Goal: Task Accomplishment & Management: Use online tool/utility

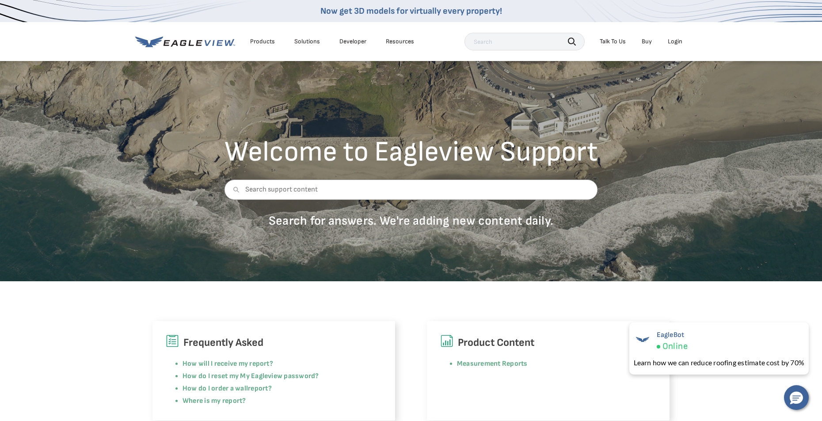
click at [678, 37] on li "Login" at bounding box center [674, 41] width 23 height 13
click at [676, 39] on div "Login" at bounding box center [675, 42] width 15 height 8
click at [637, 214] on div "Welcome to Eagleview Support Search for answers. We're adding new content daily." at bounding box center [411, 170] width 822 height 221
click at [675, 40] on div "Login" at bounding box center [675, 42] width 15 height 8
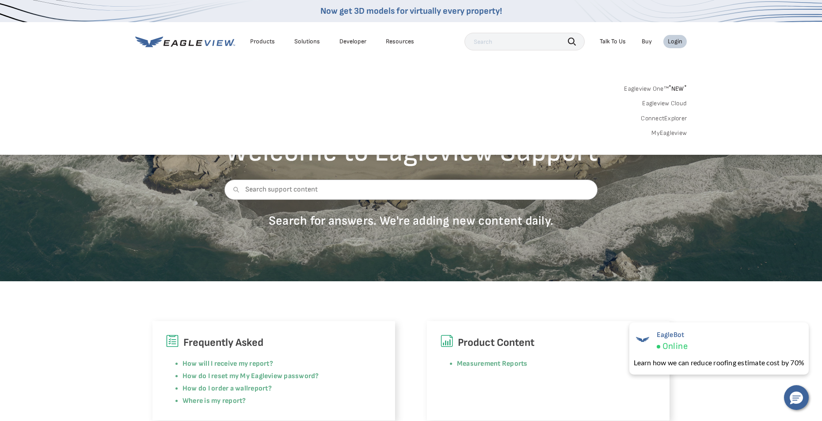
click at [665, 133] on link "MyEagleview" at bounding box center [668, 133] width 35 height 8
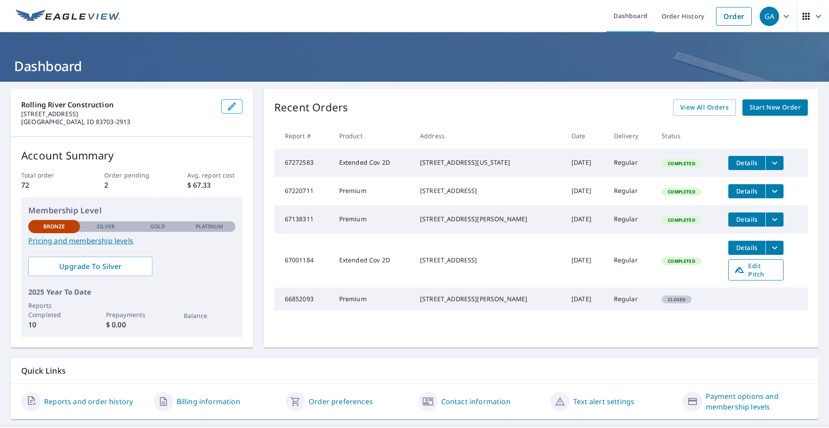
click at [750, 277] on span "Edit Pitch" at bounding box center [756, 270] width 44 height 17
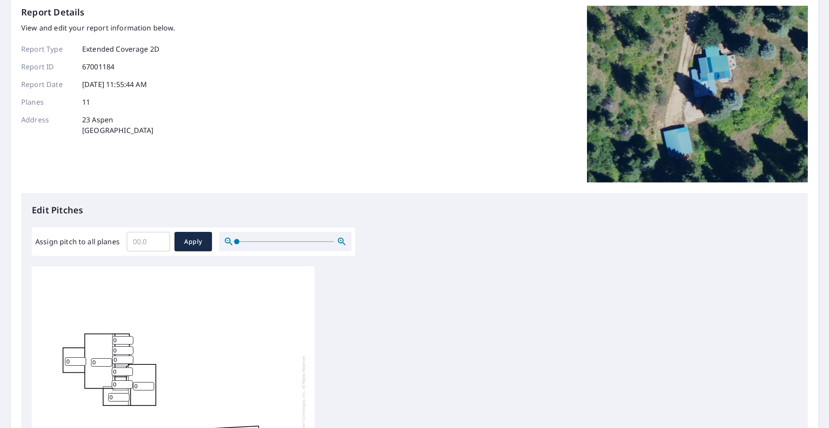
scroll to position [88, 0]
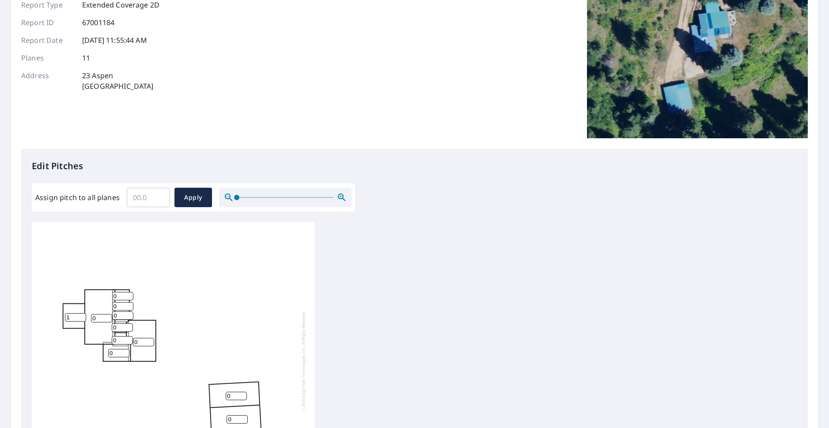
click at [82, 315] on input "1" at bounding box center [75, 317] width 21 height 8
type input "2"
click at [82, 315] on input "2" at bounding box center [75, 317] width 21 height 8
click at [150, 340] on input "1" at bounding box center [143, 342] width 21 height 8
type input "2"
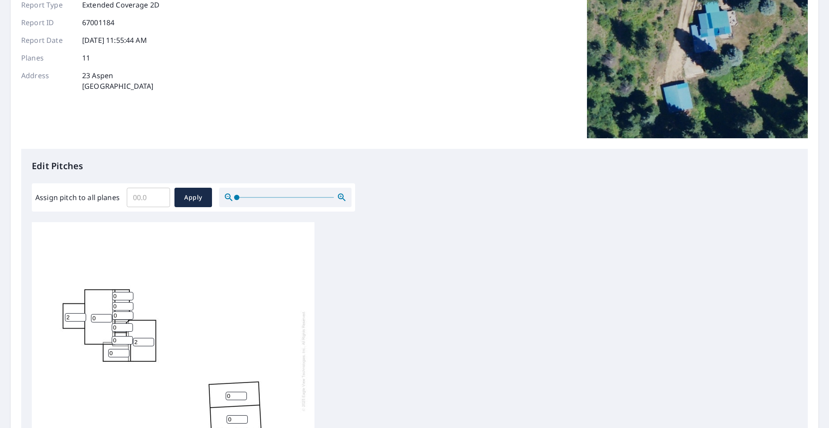
click at [150, 340] on input "2" at bounding box center [143, 342] width 21 height 8
click at [125, 352] on input "1" at bounding box center [118, 353] width 21 height 8
type input "2"
click at [125, 352] on input "2" at bounding box center [118, 353] width 21 height 8
click at [129, 338] on input "1" at bounding box center [122, 340] width 21 height 8
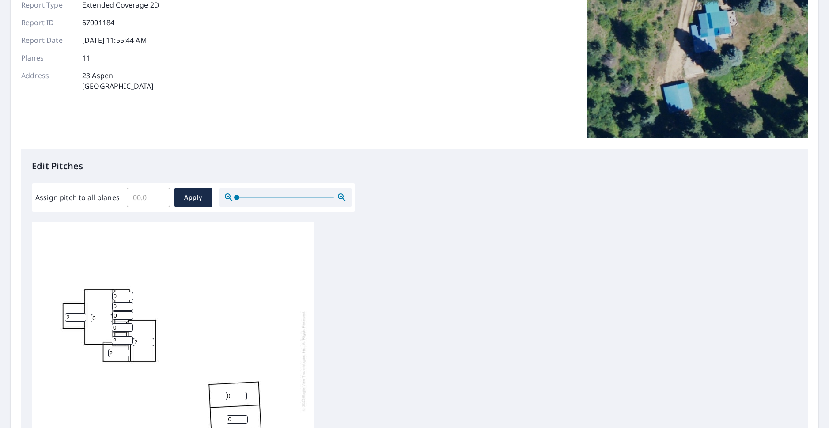
click at [129, 338] on input "2" at bounding box center [122, 340] width 21 height 8
click at [129, 338] on input "3" at bounding box center [122, 340] width 21 height 8
click at [129, 338] on input "4" at bounding box center [122, 340] width 21 height 8
click at [129, 338] on input "5" at bounding box center [122, 340] width 21 height 8
click at [129, 338] on input "6" at bounding box center [122, 340] width 21 height 8
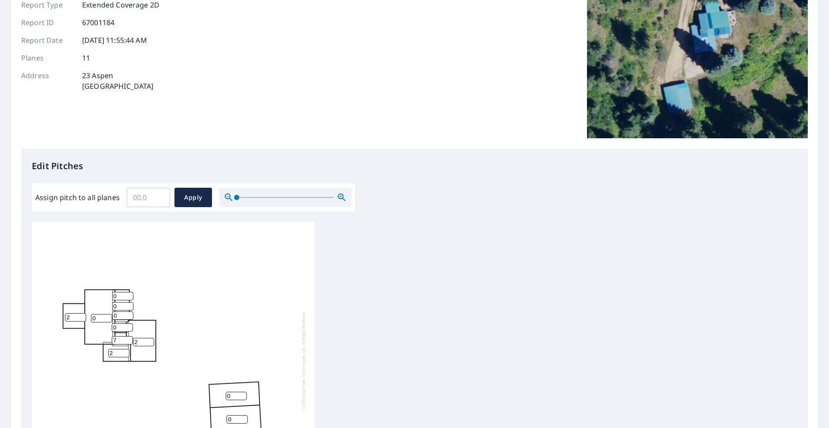
click at [129, 338] on input "7" at bounding box center [122, 340] width 21 height 8
click at [129, 338] on input "8" at bounding box center [122, 340] width 21 height 8
click at [129, 338] on input "9" at bounding box center [122, 340] width 21 height 8
click at [129, 338] on input "10" at bounding box center [122, 340] width 21 height 8
click at [129, 338] on input "11" at bounding box center [122, 340] width 21 height 8
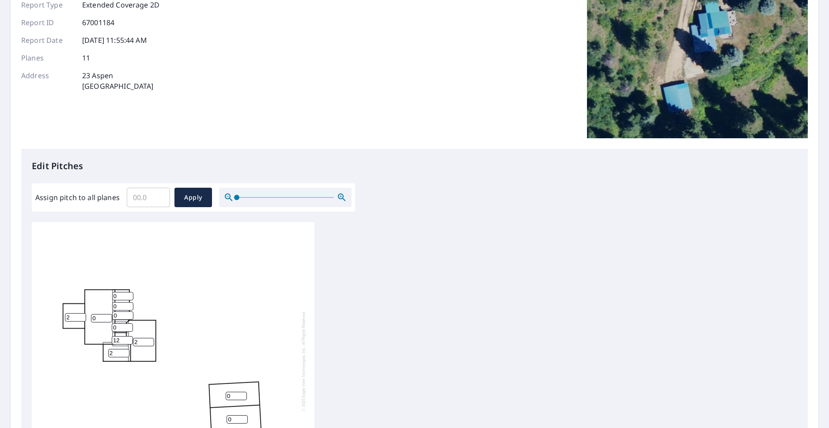
click at [129, 338] on input "12" at bounding box center [122, 340] width 21 height 8
click at [129, 342] on input "11" at bounding box center [122, 340] width 21 height 8
click at [129, 342] on input "10" at bounding box center [122, 340] width 21 height 8
type input "9"
click at [129, 342] on input "9" at bounding box center [122, 340] width 21 height 8
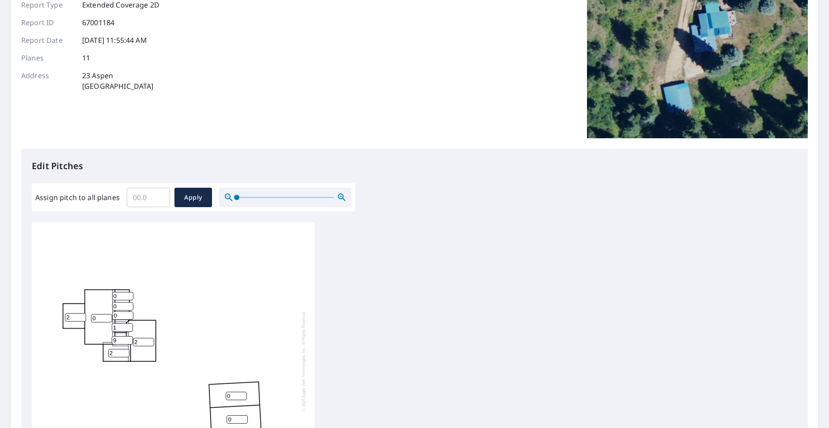
click at [128, 325] on input "1" at bounding box center [122, 327] width 21 height 8
click at [128, 325] on input "2" at bounding box center [122, 327] width 21 height 8
click at [128, 325] on input "3" at bounding box center [122, 327] width 21 height 8
click at [128, 325] on input "4" at bounding box center [122, 327] width 21 height 8
click at [128, 325] on input "5" at bounding box center [122, 327] width 21 height 8
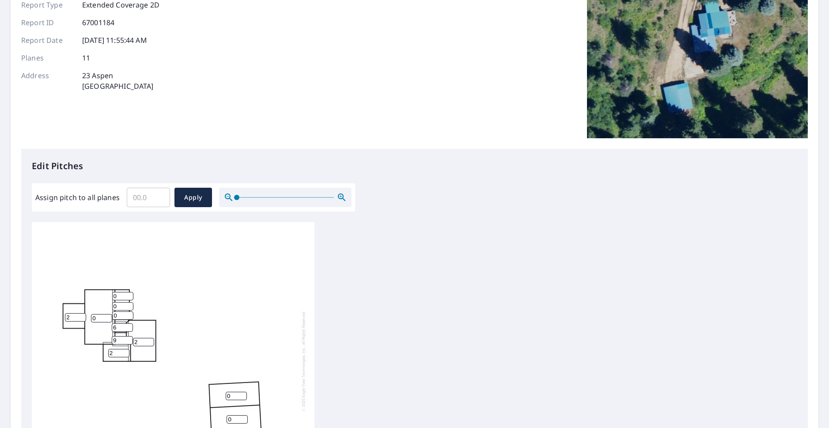
click at [128, 325] on input "6" at bounding box center [122, 327] width 21 height 8
click at [128, 325] on input "7" at bounding box center [122, 327] width 21 height 8
click at [128, 325] on input "8" at bounding box center [122, 327] width 21 height 8
type input "9"
click at [128, 325] on input "9" at bounding box center [122, 327] width 21 height 8
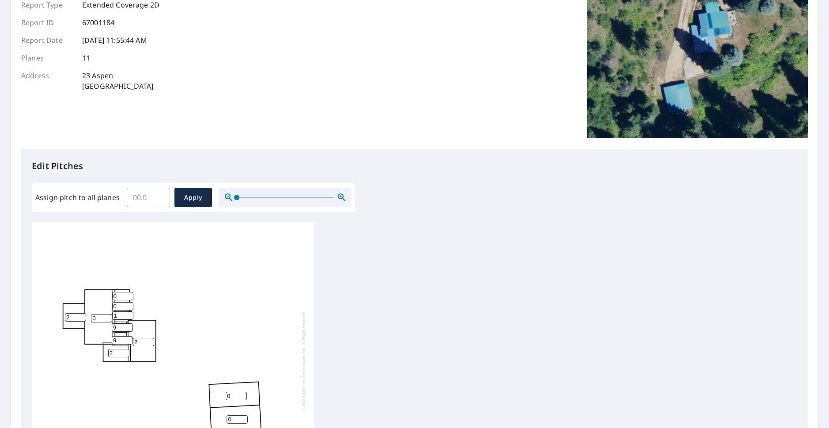
click at [129, 314] on input "1" at bounding box center [122, 315] width 21 height 8
click at [129, 314] on input "2" at bounding box center [122, 315] width 21 height 8
click at [129, 314] on input "3" at bounding box center [122, 315] width 21 height 8
click at [129, 314] on input "4" at bounding box center [122, 315] width 21 height 8
click at [129, 314] on input "5" at bounding box center [122, 315] width 21 height 8
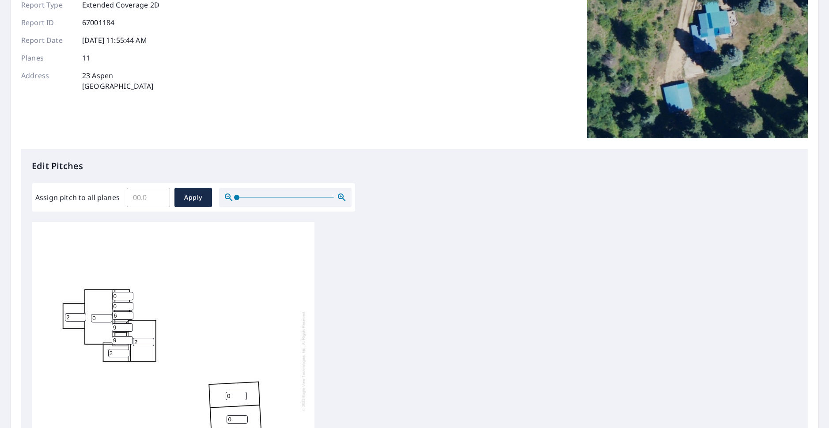
click at [129, 314] on input "6" at bounding box center [122, 315] width 21 height 8
click at [129, 314] on input "7" at bounding box center [122, 315] width 21 height 8
click at [129, 314] on input "8" at bounding box center [122, 315] width 21 height 8
click at [129, 314] on input "9" at bounding box center [122, 315] width 21 height 8
click at [129, 314] on input "10" at bounding box center [122, 315] width 21 height 8
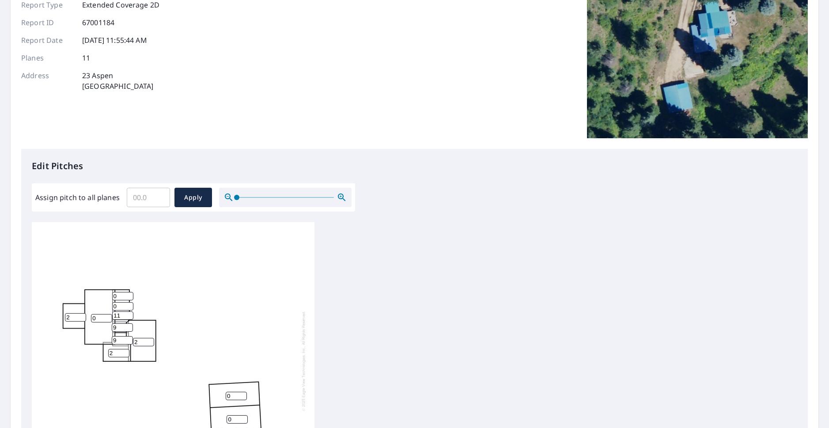
click at [129, 314] on input "11" at bounding box center [122, 315] width 21 height 8
type input "12"
click at [129, 314] on input "12" at bounding box center [122, 315] width 21 height 8
click at [128, 304] on input "1" at bounding box center [122, 306] width 21 height 8
click at [128, 304] on input "2" at bounding box center [122, 306] width 21 height 8
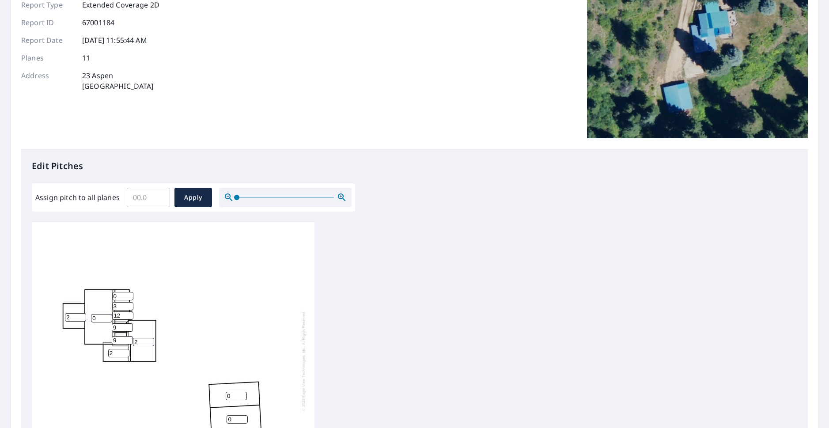
click at [128, 304] on input "3" at bounding box center [122, 306] width 21 height 8
click at [128, 304] on input "4" at bounding box center [122, 306] width 21 height 8
click at [128, 304] on input "5" at bounding box center [122, 306] width 21 height 8
click at [128, 304] on input "6" at bounding box center [122, 306] width 21 height 8
click at [128, 304] on input "7" at bounding box center [122, 306] width 21 height 8
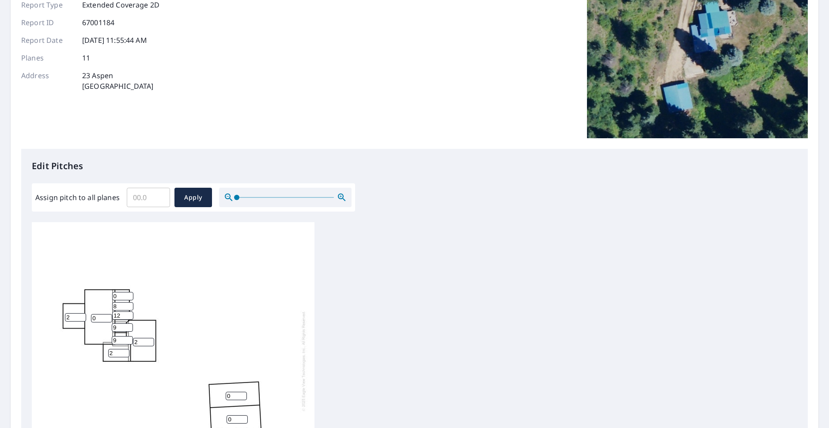
click at [128, 304] on input "8" at bounding box center [122, 306] width 21 height 8
click at [128, 304] on input "9" at bounding box center [122, 306] width 21 height 8
click at [128, 304] on input "10" at bounding box center [122, 306] width 21 height 8
click at [128, 304] on input "11" at bounding box center [122, 306] width 21 height 8
click at [128, 304] on input "12" at bounding box center [122, 306] width 21 height 8
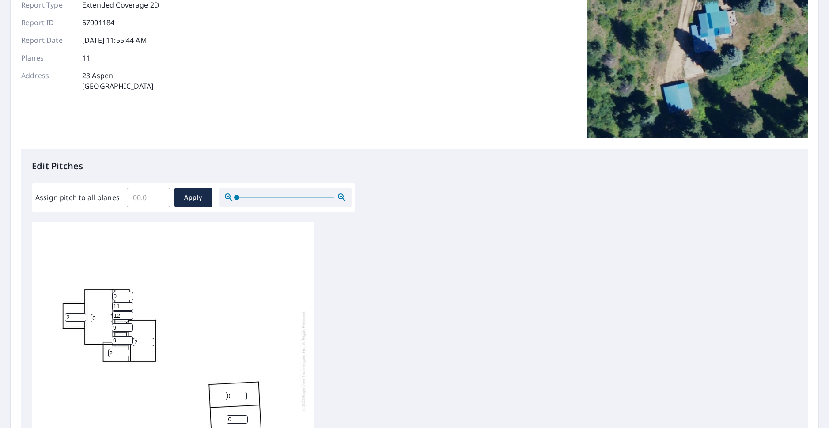
click at [129, 308] on input "11" at bounding box center [122, 306] width 21 height 8
click at [129, 308] on input "10" at bounding box center [122, 306] width 21 height 8
type input "9"
click at [129, 308] on input "9" at bounding box center [122, 306] width 21 height 8
click at [129, 297] on input "0" at bounding box center [122, 296] width 21 height 8
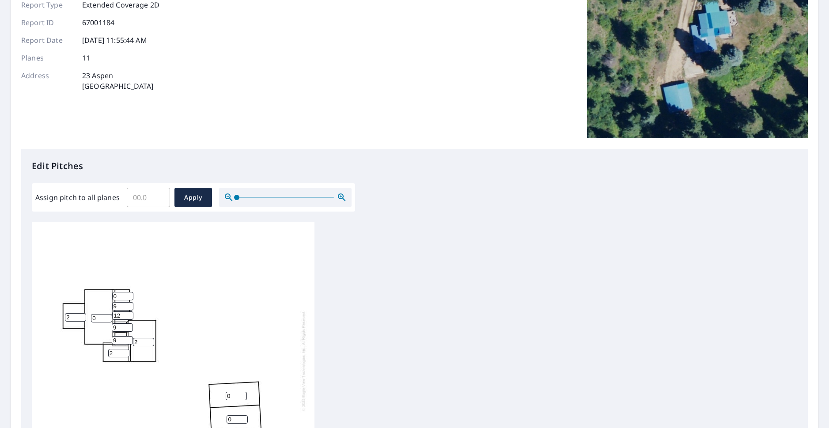
click at [129, 297] on input "0" at bounding box center [122, 296] width 21 height 8
click at [129, 293] on input "1" at bounding box center [122, 296] width 21 height 8
click at [129, 293] on input "2" at bounding box center [122, 296] width 21 height 8
click at [129, 293] on input "3" at bounding box center [122, 296] width 21 height 8
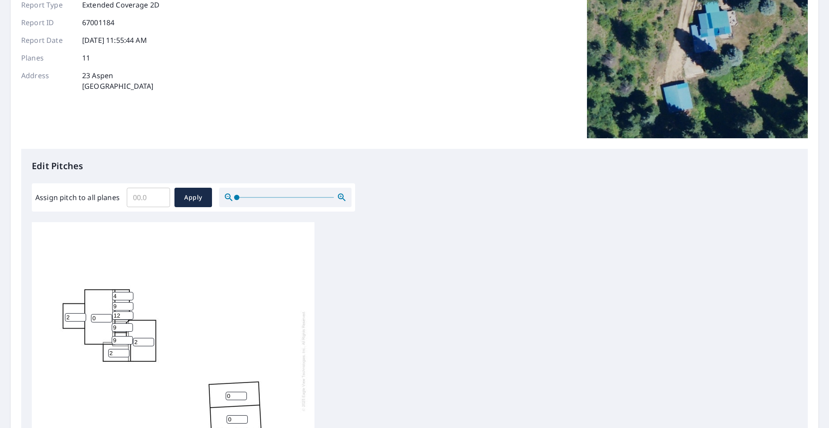
click at [129, 293] on input "4" at bounding box center [122, 296] width 21 height 8
click at [129, 293] on input "5" at bounding box center [122, 296] width 21 height 8
click at [129, 293] on input "6" at bounding box center [122, 296] width 21 height 8
click at [129, 293] on input "7" at bounding box center [122, 296] width 21 height 8
click at [129, 293] on input "8" at bounding box center [122, 296] width 21 height 8
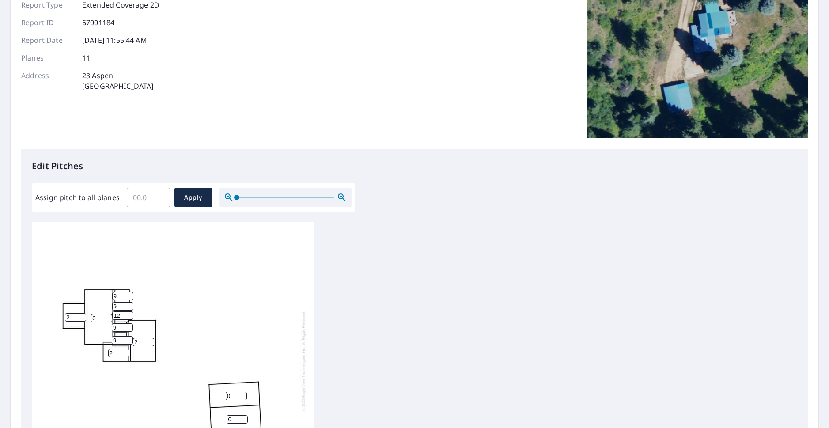
type input "9"
click at [129, 293] on input "9" at bounding box center [122, 296] width 21 height 8
click at [108, 315] on input "1" at bounding box center [101, 318] width 21 height 8
click at [108, 315] on input "2" at bounding box center [101, 318] width 21 height 8
click at [108, 315] on input "3" at bounding box center [101, 318] width 21 height 8
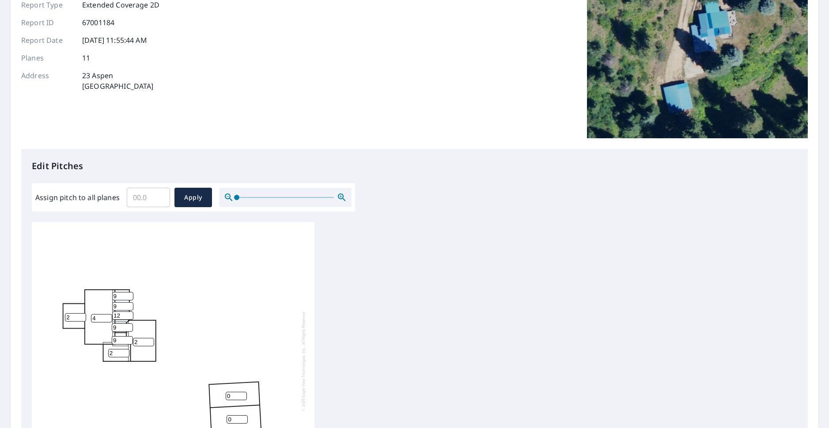
click at [108, 315] on input "4" at bounding box center [101, 318] width 21 height 8
click at [108, 315] on input "5" at bounding box center [101, 318] width 21 height 8
click at [108, 315] on input "6" at bounding box center [101, 318] width 21 height 8
type input "7"
click at [108, 315] on input "7" at bounding box center [101, 318] width 21 height 8
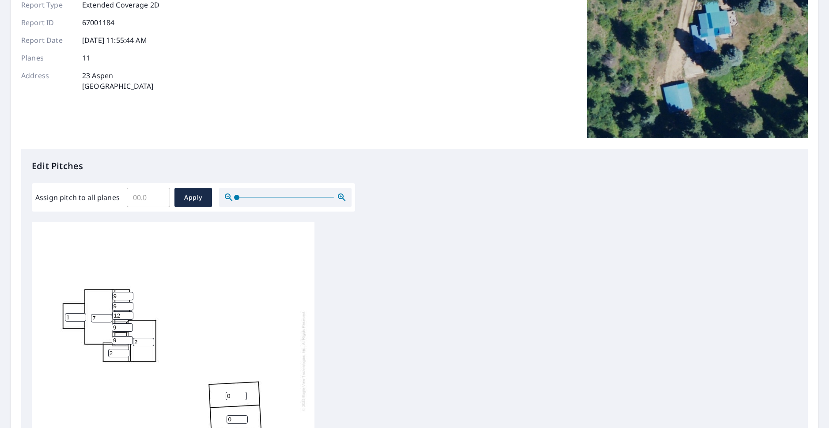
click at [81, 318] on input "1" at bounding box center [75, 317] width 21 height 8
click at [81, 318] on input "0" at bounding box center [75, 317] width 21 height 8
click at [81, 315] on input "1" at bounding box center [75, 317] width 21 height 8
click at [81, 315] on input "2" at bounding box center [75, 317] width 21 height 8
click at [81, 315] on input "3" at bounding box center [75, 317] width 21 height 8
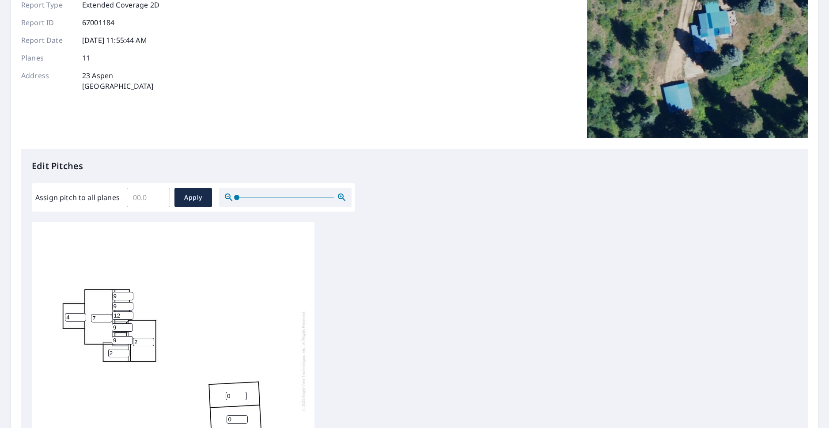
type input "4"
click at [81, 315] on input "4" at bounding box center [75, 317] width 21 height 8
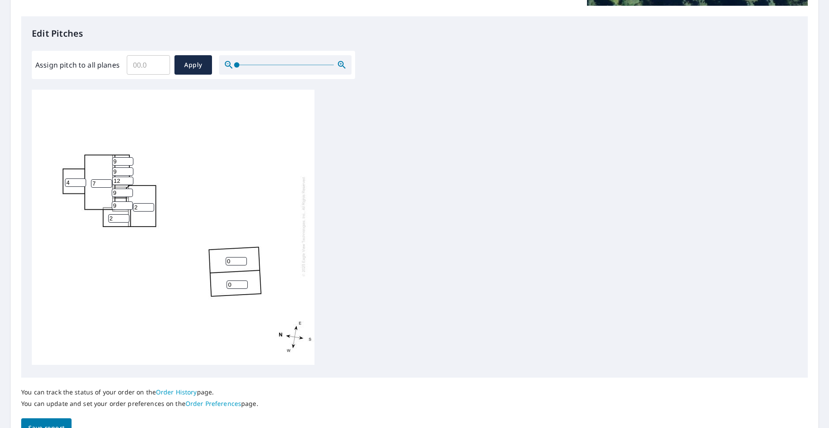
scroll to position [271, 0]
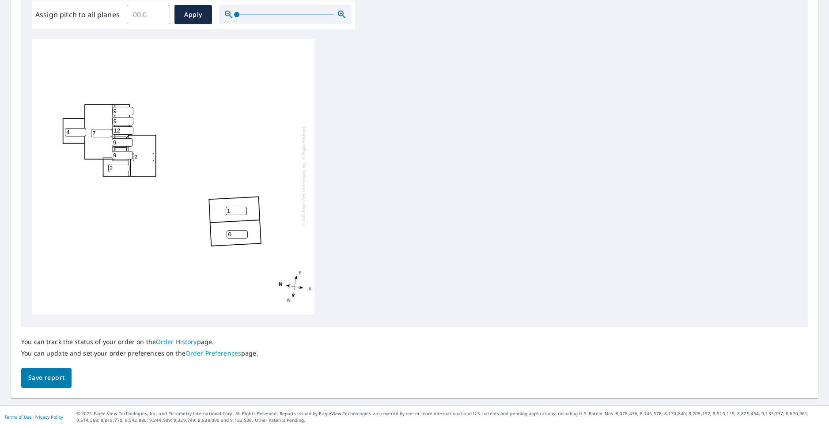
click at [243, 207] on input "1" at bounding box center [236, 211] width 21 height 8
click at [243, 207] on input "2" at bounding box center [236, 211] width 21 height 8
click at [243, 207] on input "3" at bounding box center [236, 211] width 21 height 8
type input "4"
click at [243, 207] on input "4" at bounding box center [236, 211] width 21 height 8
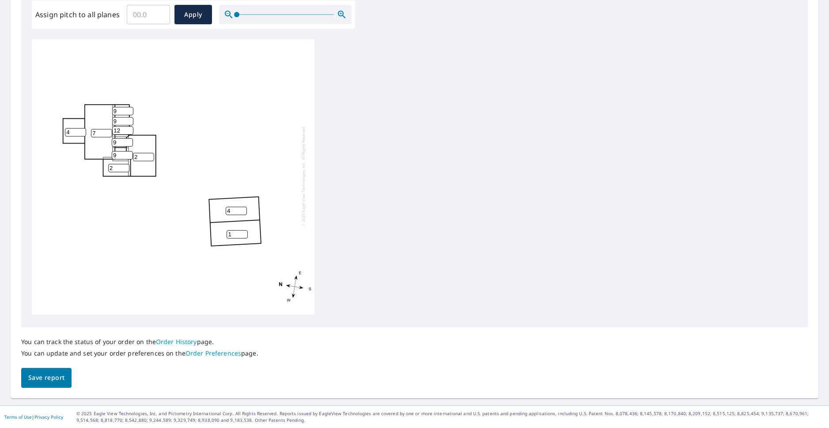
click at [244, 230] on input "1" at bounding box center [237, 234] width 21 height 8
click at [244, 230] on input "2" at bounding box center [237, 234] width 21 height 8
click at [244, 230] on input "3" at bounding box center [237, 234] width 21 height 8
type input "4"
click at [244, 230] on input "4" at bounding box center [237, 234] width 21 height 8
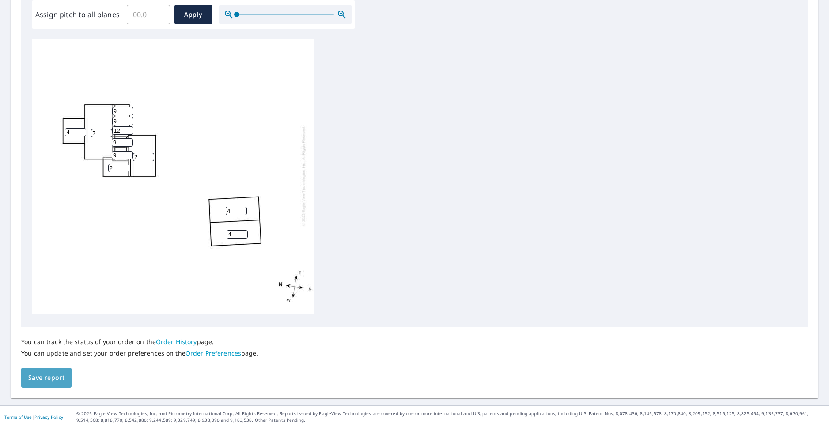
click at [48, 376] on span "Save report" at bounding box center [46, 377] width 36 height 11
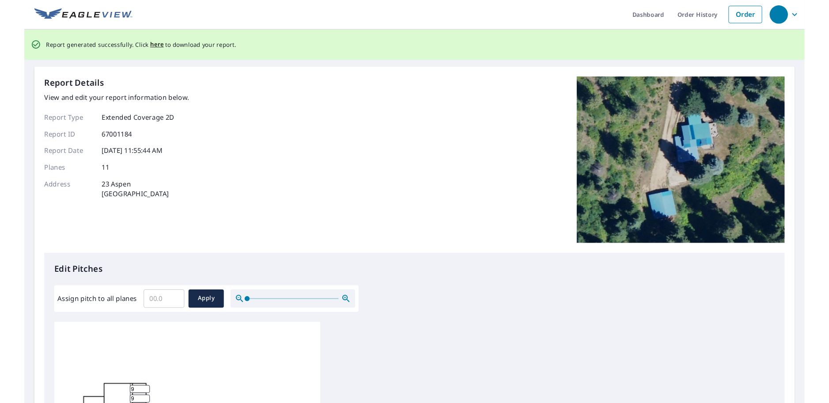
scroll to position [0, 0]
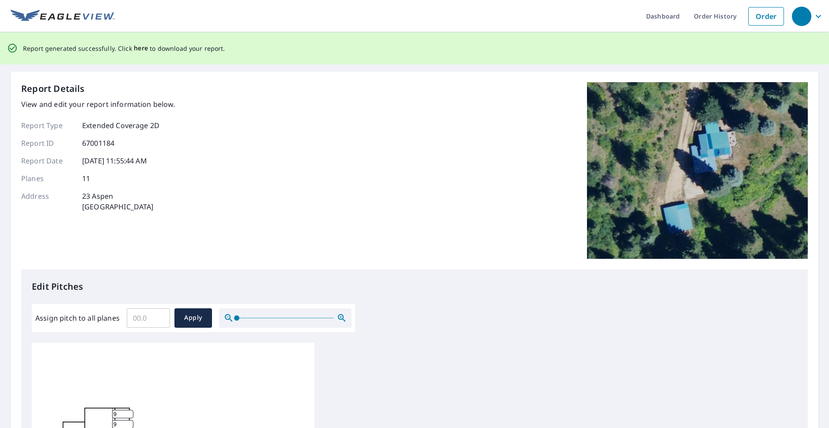
click at [141, 45] on span "here" at bounding box center [141, 48] width 15 height 11
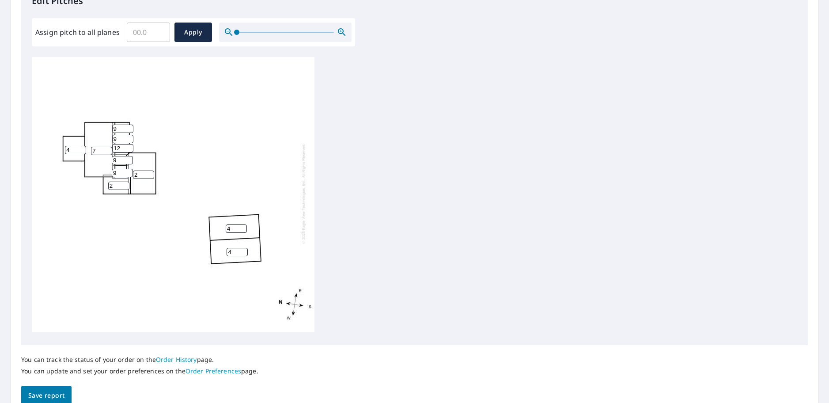
scroll to position [296, 0]
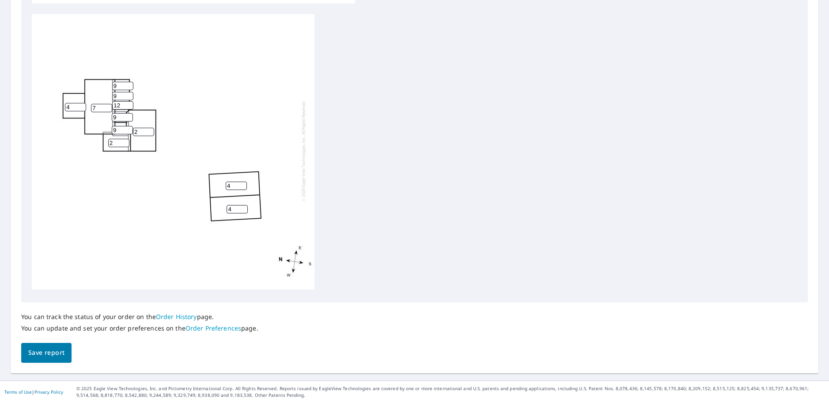
click at [44, 352] on span "Save report" at bounding box center [46, 352] width 36 height 11
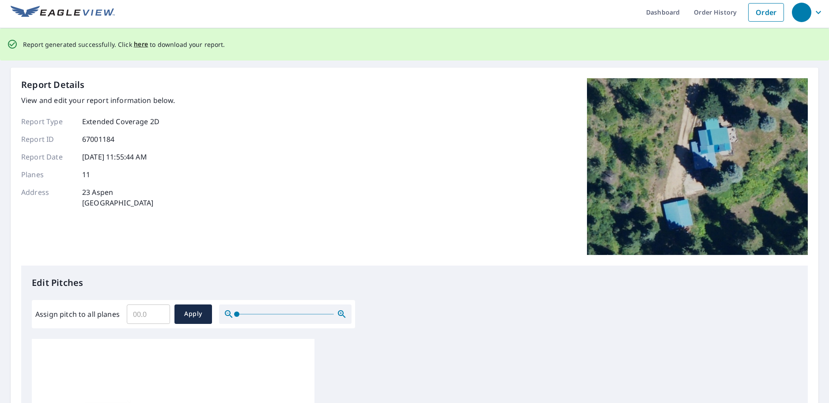
scroll to position [0, 0]
